Goal: Transaction & Acquisition: Purchase product/service

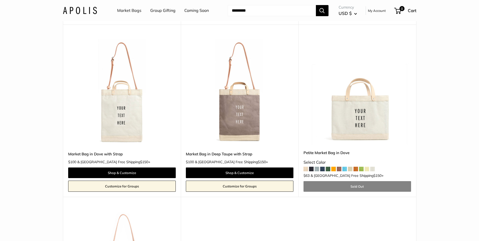
scroll to position [278, 0]
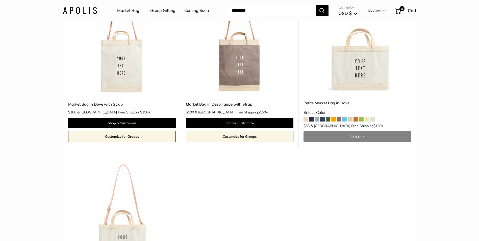
click at [0, 0] on img at bounding box center [0, 0] width 0 height 0
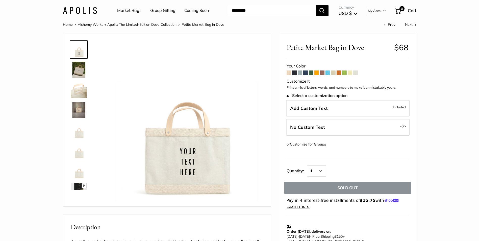
click at [80, 87] on img at bounding box center [79, 90] width 16 height 16
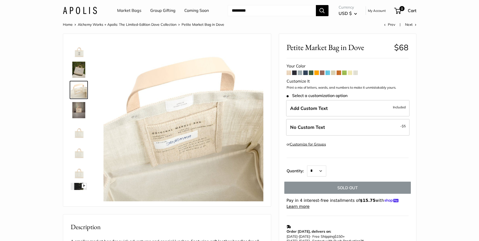
click at [79, 111] on img at bounding box center [79, 110] width 16 height 16
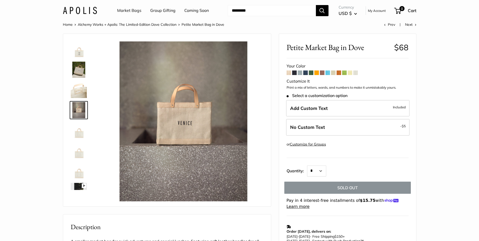
click at [334, 71] on span at bounding box center [333, 72] width 5 height 5
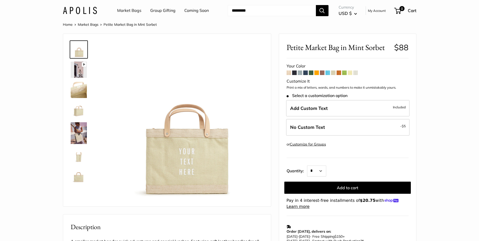
click at [79, 130] on img at bounding box center [79, 133] width 16 height 22
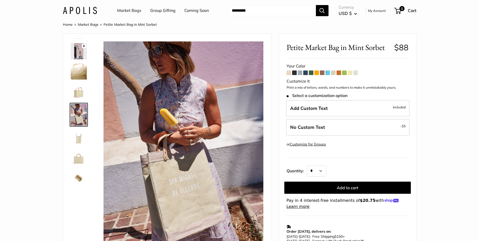
click at [294, 73] on span at bounding box center [294, 72] width 5 height 5
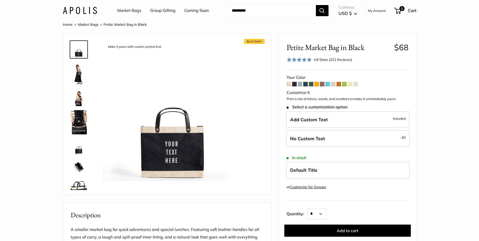
click at [299, 85] on span at bounding box center [299, 84] width 5 height 5
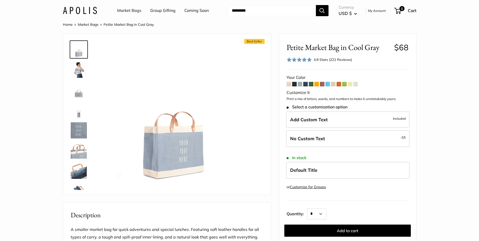
click at [304, 84] on span at bounding box center [305, 84] width 5 height 5
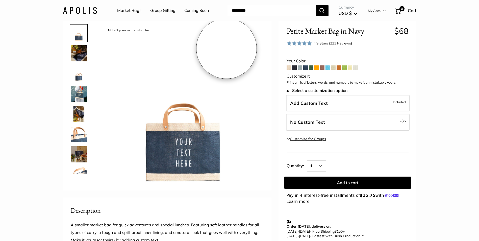
scroll to position [25, 0]
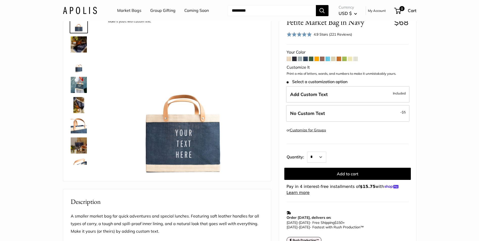
click at [328, 34] on div "4.9 Stars (221 Reviews)" at bounding box center [332, 35] width 38 height 6
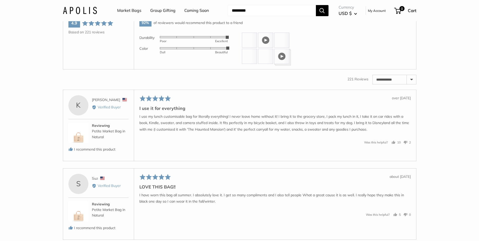
scroll to position [867, 0]
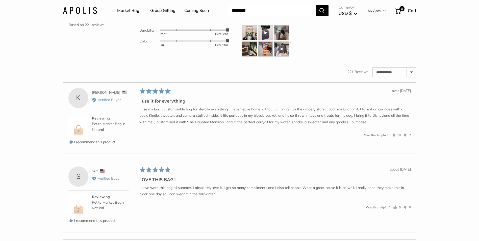
click at [244, 40] on img at bounding box center [249, 32] width 15 height 15
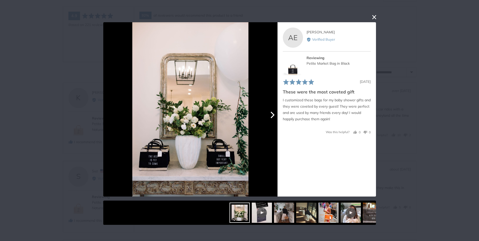
click at [274, 112] on icon "Next" at bounding box center [271, 114] width 7 height 7
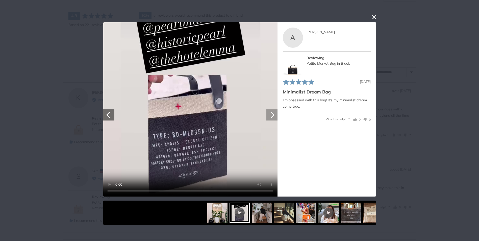
click at [274, 112] on icon "Next" at bounding box center [271, 114] width 7 height 7
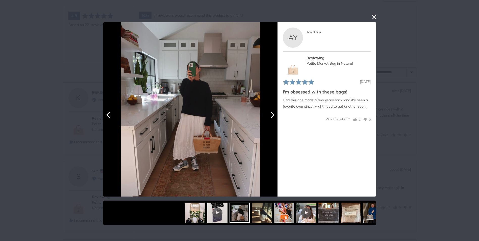
click at [274, 112] on icon "Next" at bounding box center [271, 114] width 7 height 7
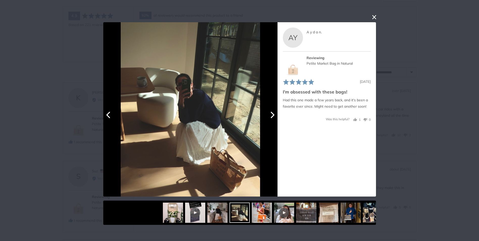
click at [274, 112] on icon "Next" at bounding box center [271, 114] width 7 height 7
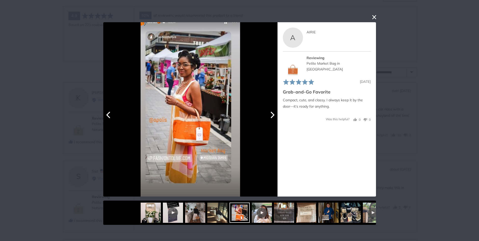
click at [274, 112] on icon "Next" at bounding box center [271, 114] width 7 height 7
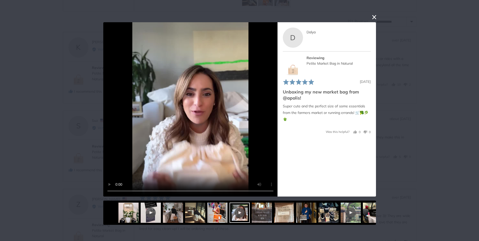
scroll to position [942, 0]
click at [270, 115] on icon "Next" at bounding box center [271, 114] width 7 height 7
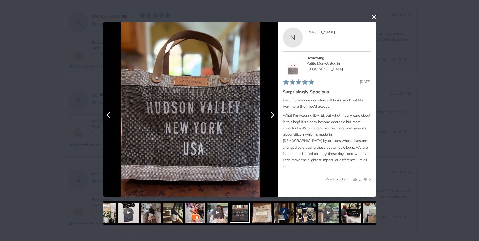
click at [270, 115] on icon "Next" at bounding box center [271, 114] width 7 height 7
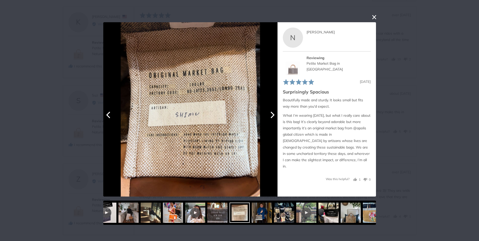
click at [270, 115] on icon "Next" at bounding box center [271, 114] width 7 height 7
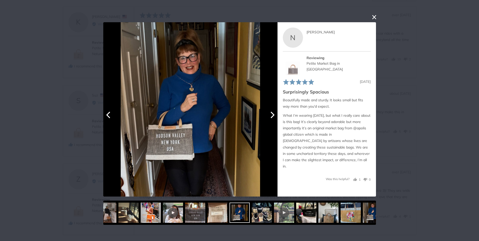
click at [270, 115] on icon "Next" at bounding box center [271, 114] width 7 height 7
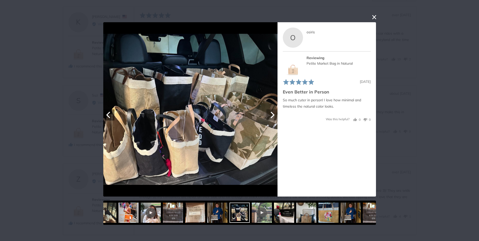
click at [270, 115] on icon "Next" at bounding box center [271, 114] width 7 height 7
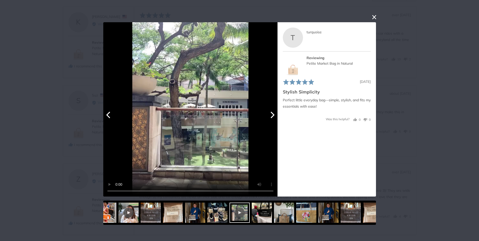
click at [270, 115] on icon "Next" at bounding box center [271, 114] width 7 height 7
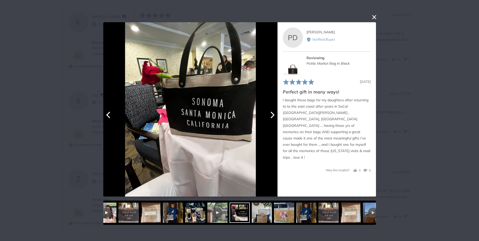
click at [270, 115] on icon "Next" at bounding box center [271, 114] width 7 height 7
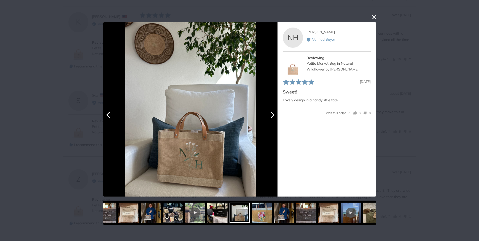
click at [270, 115] on icon "Next" at bounding box center [271, 114] width 7 height 7
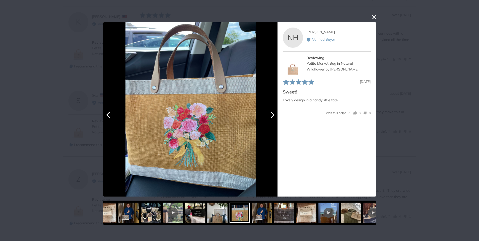
click at [270, 115] on icon "Next" at bounding box center [271, 114] width 7 height 7
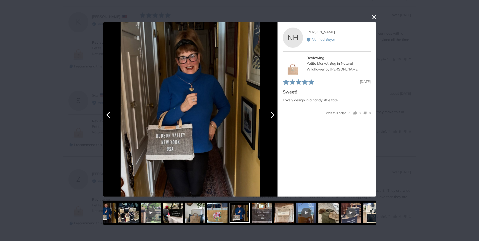
click at [270, 115] on icon "Next" at bounding box center [271, 114] width 7 height 7
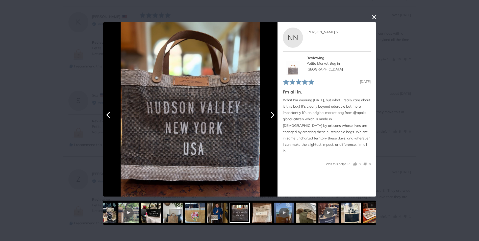
click at [270, 115] on icon "Next" at bounding box center [271, 114] width 7 height 7
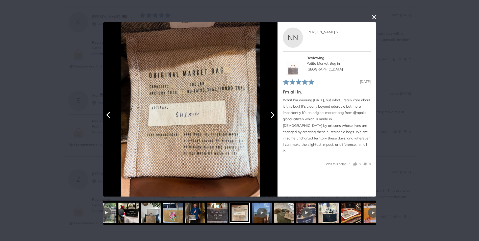
click at [270, 115] on icon "Next" at bounding box center [271, 114] width 7 height 7
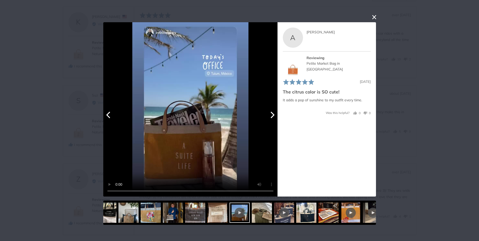
click at [270, 115] on icon "Next" at bounding box center [271, 114] width 7 height 7
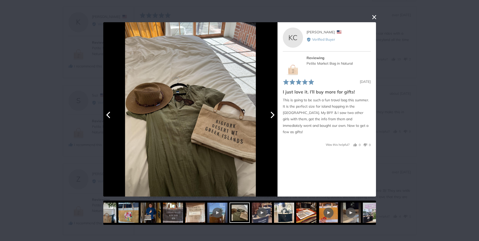
click at [270, 115] on icon "Next" at bounding box center [271, 114] width 7 height 7
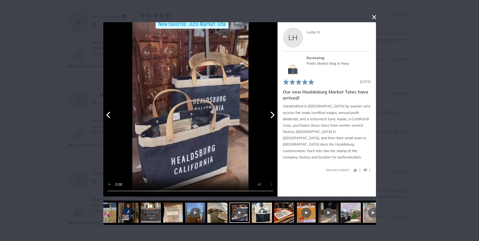
click at [270, 115] on icon "Next" at bounding box center [271, 114] width 7 height 7
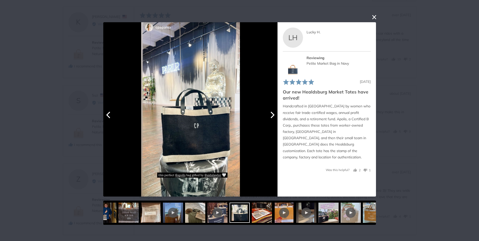
click at [270, 115] on icon "Next" at bounding box center [271, 114] width 7 height 7
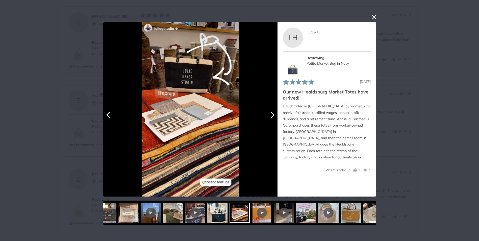
click at [270, 115] on icon "Next" at bounding box center [271, 114] width 7 height 7
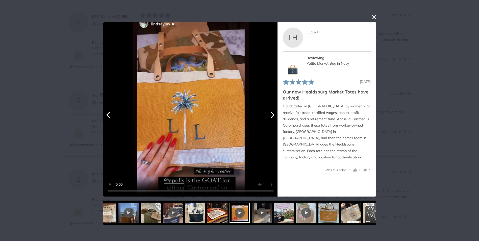
click at [270, 115] on icon "Next" at bounding box center [271, 114] width 7 height 7
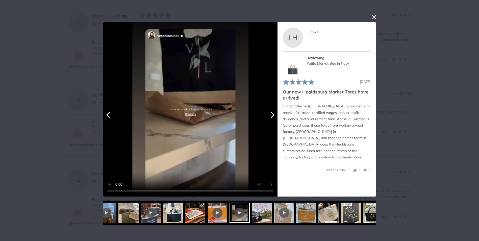
click at [270, 115] on icon "Next" at bounding box center [271, 114] width 7 height 7
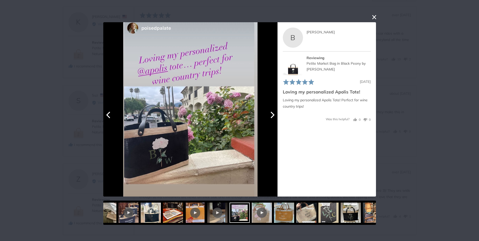
click at [107, 115] on icon "Previous" at bounding box center [108, 114] width 4 height 7
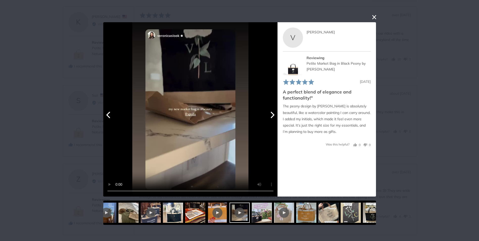
click at [272, 113] on icon "Next" at bounding box center [272, 114] width 4 height 7
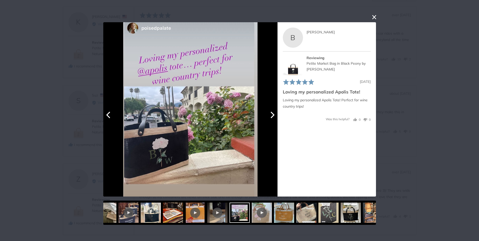
click at [272, 113] on icon "Next" at bounding box center [272, 114] width 4 height 7
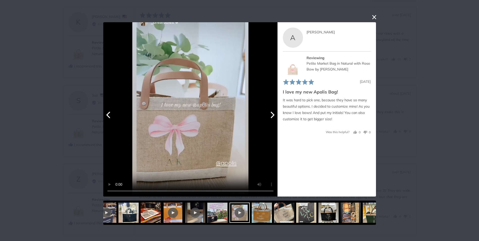
click at [272, 113] on icon "Next" at bounding box center [272, 114] width 4 height 7
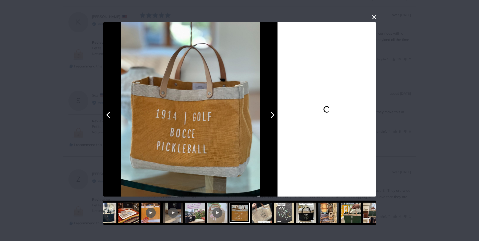
click at [272, 113] on icon "Next" at bounding box center [272, 114] width 4 height 7
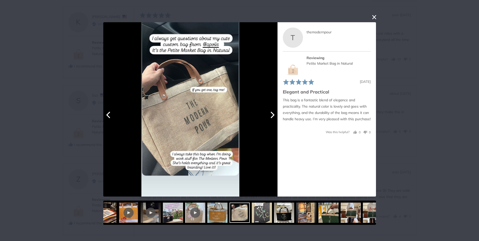
click at [272, 113] on icon "Next" at bounding box center [272, 114] width 4 height 7
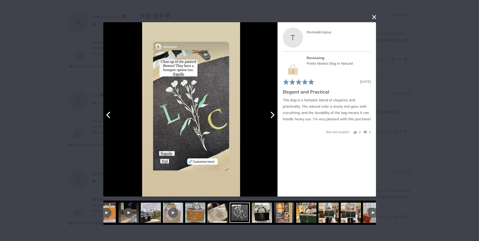
click at [272, 113] on icon "Next" at bounding box center [272, 114] width 4 height 7
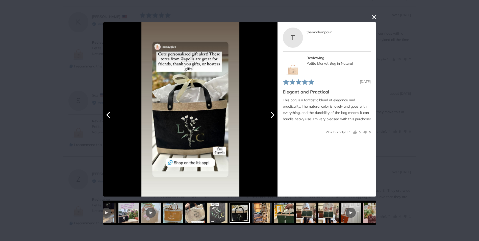
click at [272, 113] on icon "Next" at bounding box center [272, 114] width 4 height 7
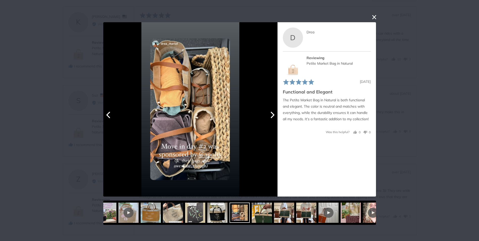
click at [272, 113] on icon "Next" at bounding box center [272, 114] width 4 height 7
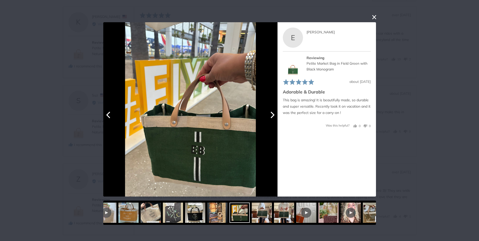
click at [272, 113] on icon "Next" at bounding box center [272, 114] width 4 height 7
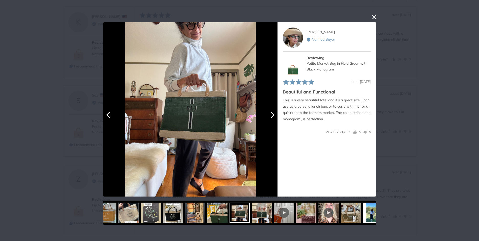
click at [269, 112] on icon "Next" at bounding box center [271, 114] width 7 height 7
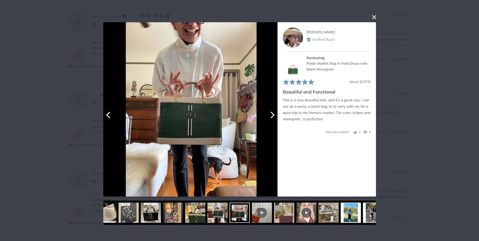
click at [269, 112] on icon "Next" at bounding box center [271, 114] width 7 height 7
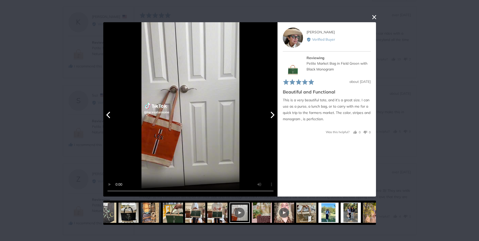
click at [269, 112] on icon "Next" at bounding box center [271, 114] width 7 height 7
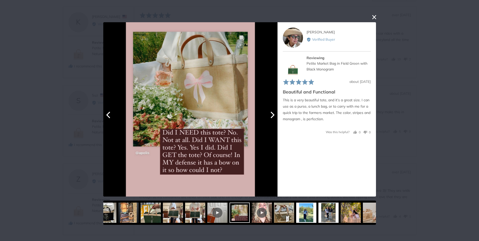
click at [269, 112] on icon "Next" at bounding box center [271, 114] width 7 height 7
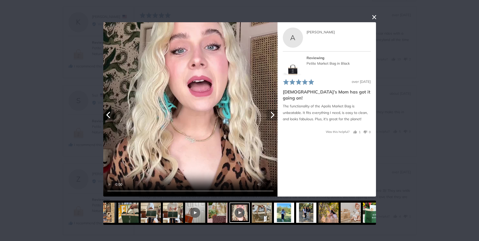
click at [269, 112] on icon "Next" at bounding box center [271, 114] width 7 height 7
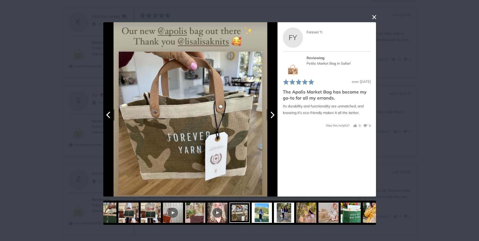
click at [269, 112] on icon "Next" at bounding box center [271, 114] width 7 height 7
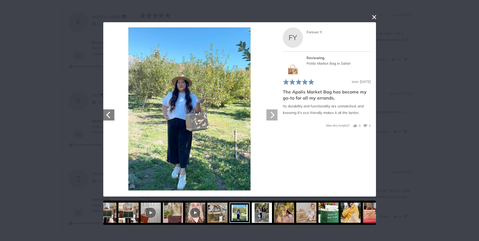
click at [269, 112] on icon "Next" at bounding box center [271, 114] width 7 height 7
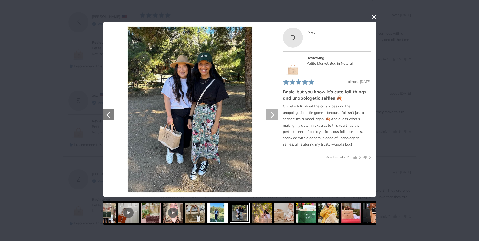
click at [269, 112] on icon "Next" at bounding box center [271, 114] width 7 height 7
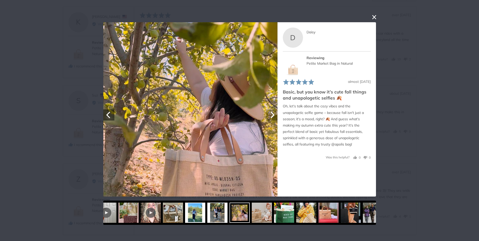
click at [269, 112] on icon "Next" at bounding box center [271, 114] width 7 height 7
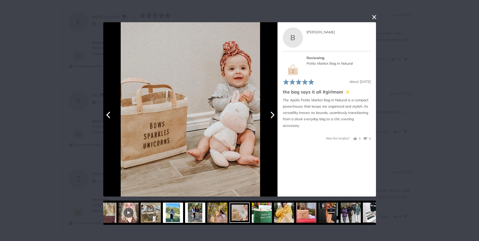
click at [269, 112] on icon "Next" at bounding box center [271, 114] width 7 height 7
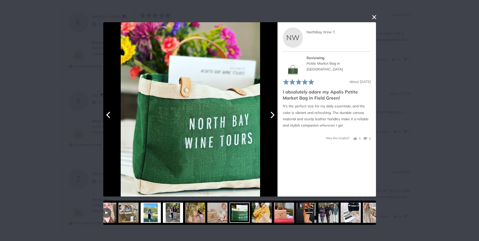
click at [269, 112] on icon "Next" at bounding box center [271, 114] width 7 height 7
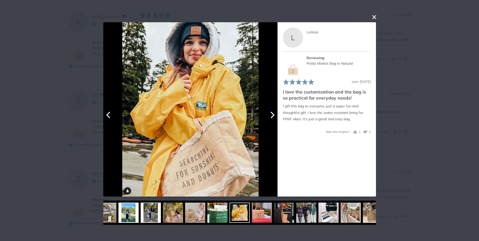
click at [269, 112] on icon "Next" at bounding box center [271, 114] width 7 height 7
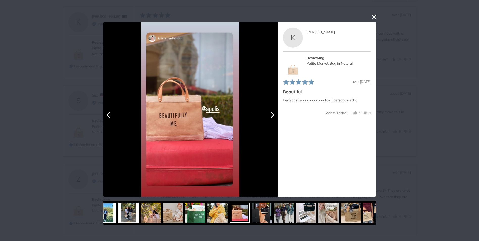
click at [269, 112] on icon "Next" at bounding box center [271, 114] width 7 height 7
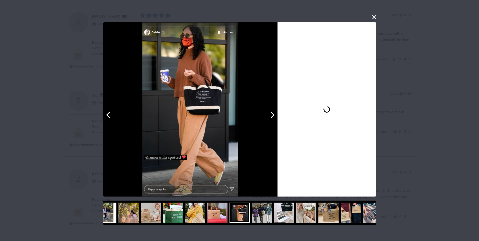
click at [269, 112] on icon "Next" at bounding box center [271, 114] width 7 height 7
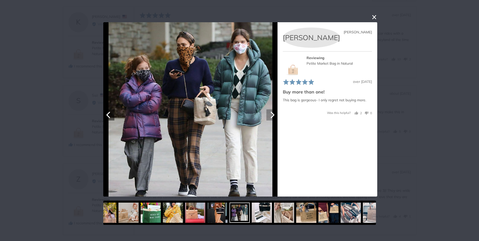
click at [269, 112] on icon "Next" at bounding box center [271, 114] width 7 height 7
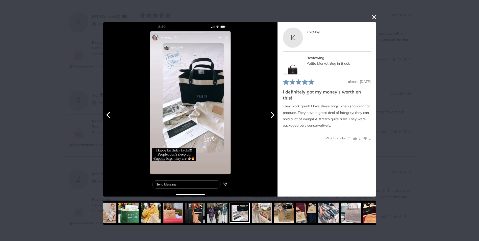
click at [269, 112] on icon "Next" at bounding box center [271, 114] width 7 height 7
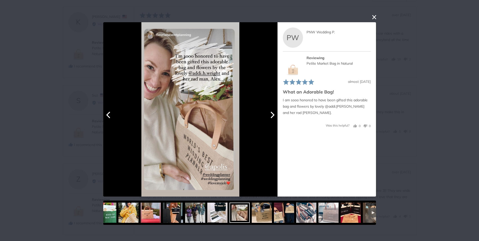
click at [268, 112] on icon "Next" at bounding box center [271, 114] width 7 height 7
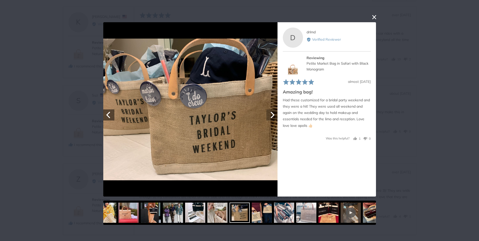
click at [268, 112] on icon "Next" at bounding box center [271, 114] width 7 height 7
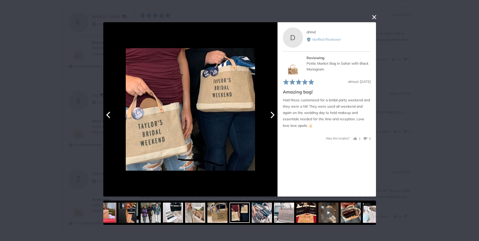
click at [268, 112] on icon "Next" at bounding box center [271, 114] width 7 height 7
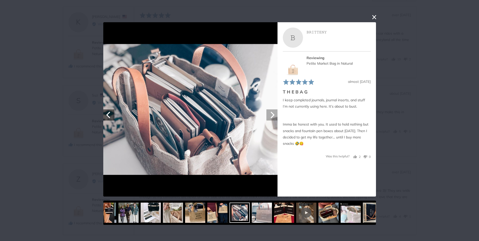
click at [268, 112] on icon "Next" at bounding box center [271, 114] width 7 height 7
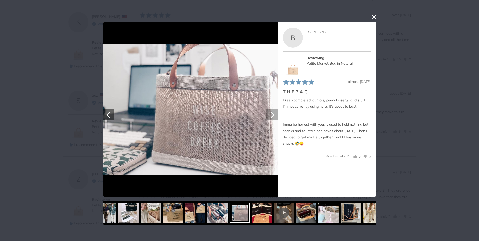
click at [268, 112] on icon "Next" at bounding box center [271, 114] width 7 height 7
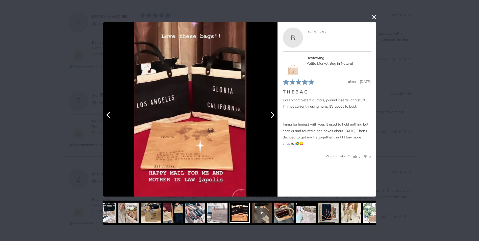
click at [268, 112] on icon "Next" at bounding box center [271, 114] width 7 height 7
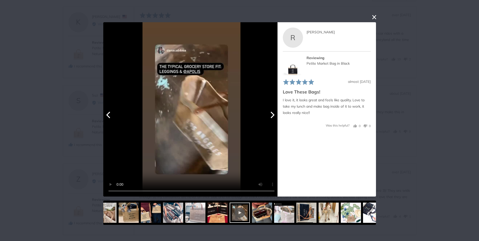
click at [268, 112] on icon "Next" at bounding box center [271, 114] width 7 height 7
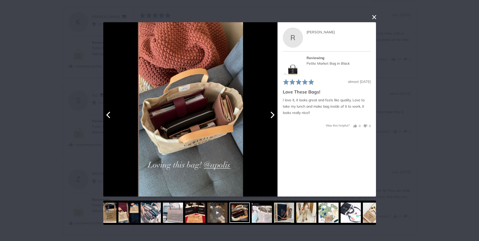
click at [268, 112] on icon "Next" at bounding box center [271, 114] width 7 height 7
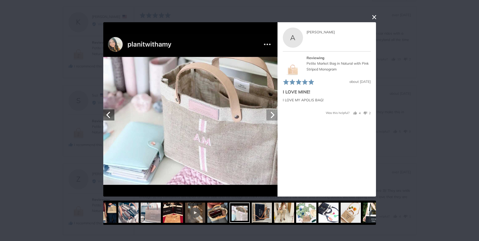
click at [268, 112] on icon "Next" at bounding box center [271, 114] width 7 height 7
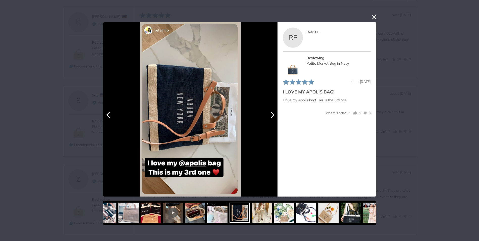
click at [268, 112] on icon "Next" at bounding box center [271, 114] width 7 height 7
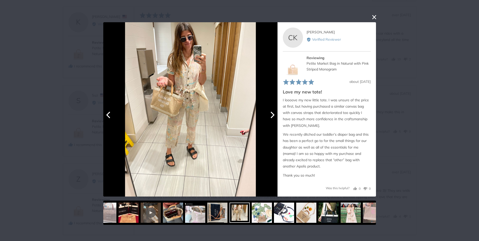
click at [268, 112] on icon "Next" at bounding box center [271, 114] width 7 height 7
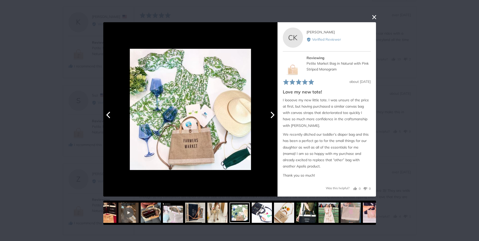
click at [268, 112] on icon "Next" at bounding box center [271, 114] width 7 height 7
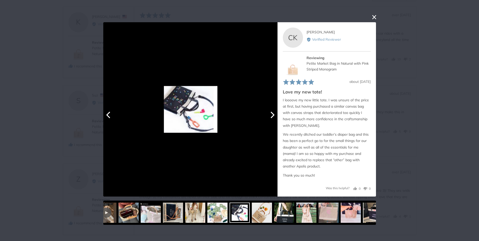
click at [268, 112] on icon "Next" at bounding box center [271, 114] width 7 height 7
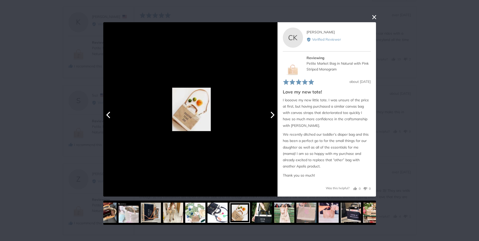
click at [268, 112] on icon "Next" at bounding box center [271, 114] width 7 height 7
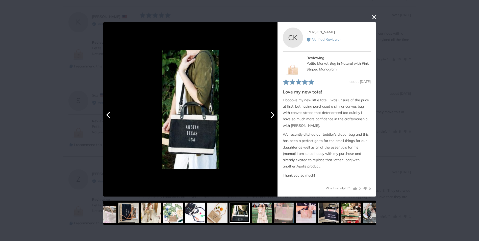
click at [268, 112] on icon "Next" at bounding box center [271, 114] width 7 height 7
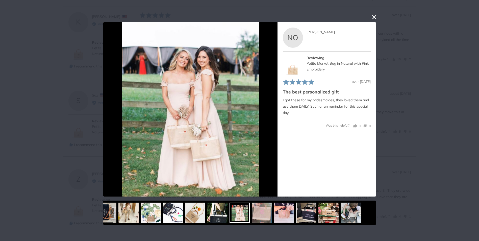
click at [372, 15] on button "close this modal window" at bounding box center [374, 17] width 6 height 6
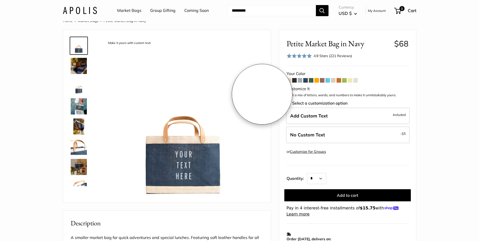
scroll to position [0, 0]
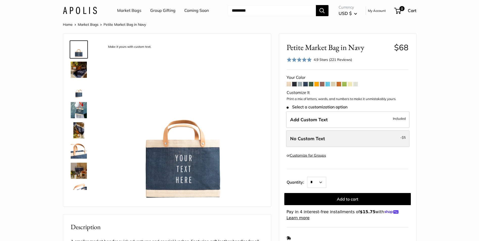
click at [310, 138] on span "No Custom Text" at bounding box center [307, 138] width 35 height 6
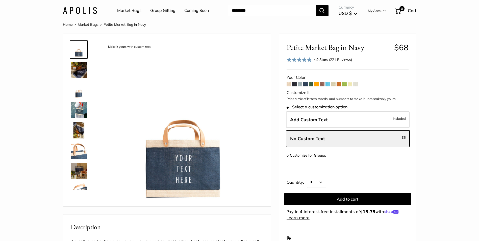
click at [304, 154] on link "Customize for Groups" at bounding box center [308, 155] width 36 height 5
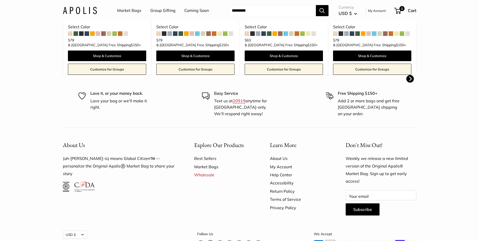
scroll to position [285, 0]
